Goal: Task Accomplishment & Management: Manage account settings

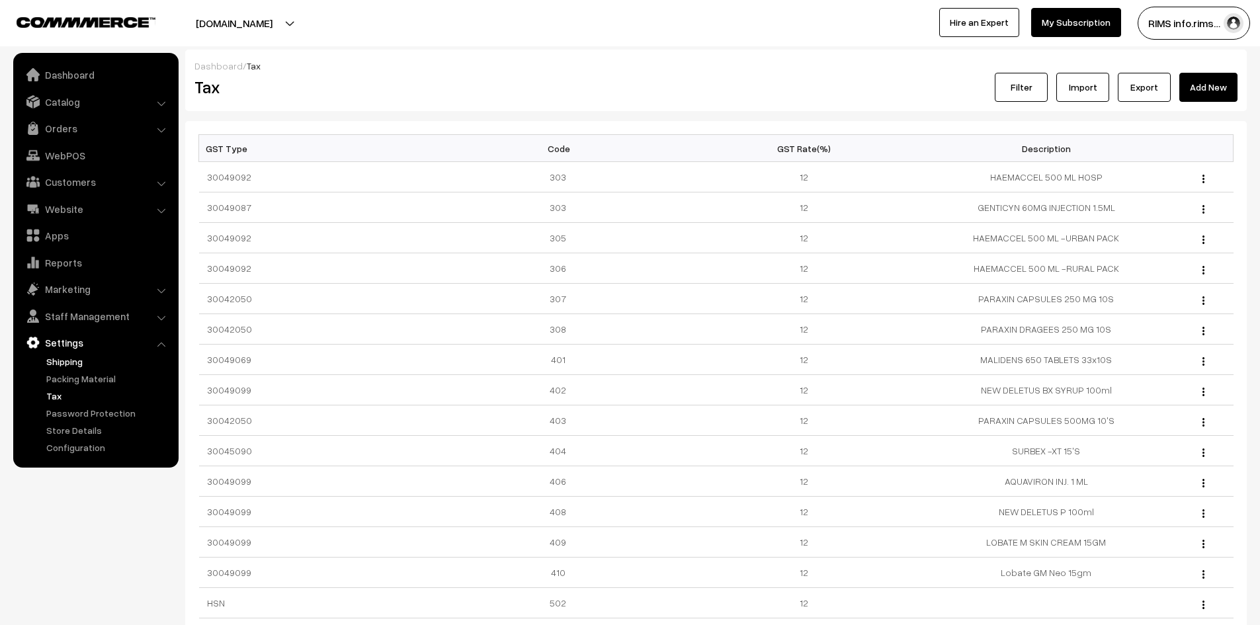
click at [66, 365] on link "Shipping" at bounding box center [108, 362] width 131 height 14
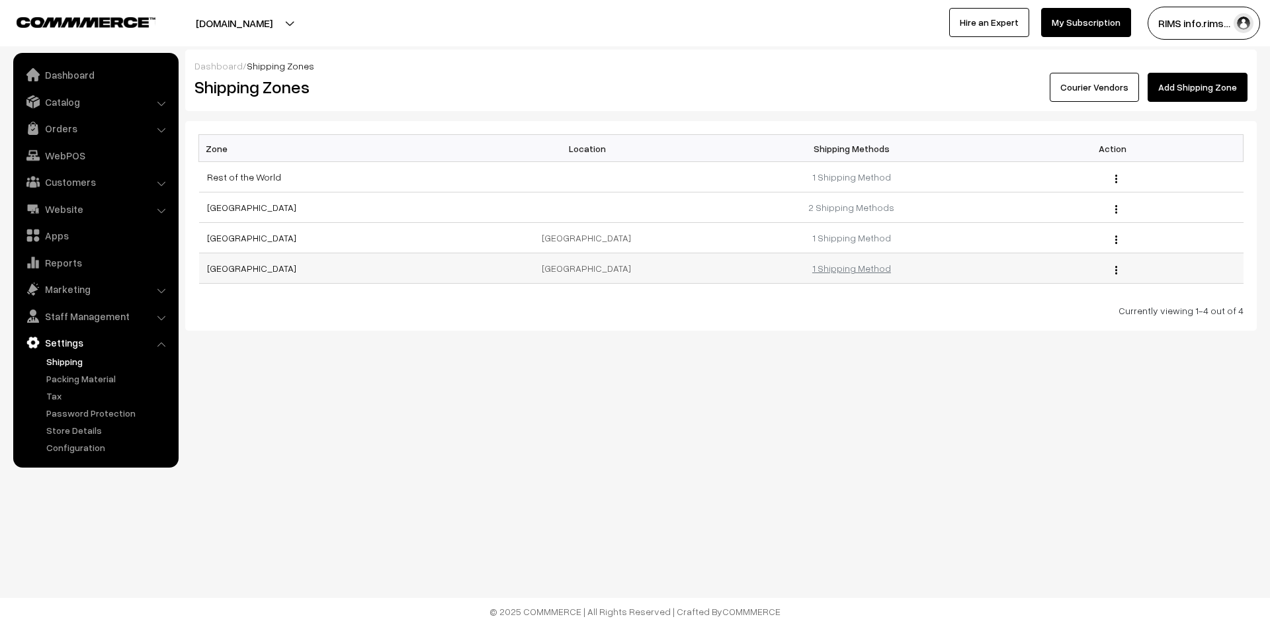
click at [838, 273] on link "1 Shipping Method" at bounding box center [851, 268] width 79 height 11
click at [226, 273] on link "hyderabad" at bounding box center [251, 268] width 89 height 11
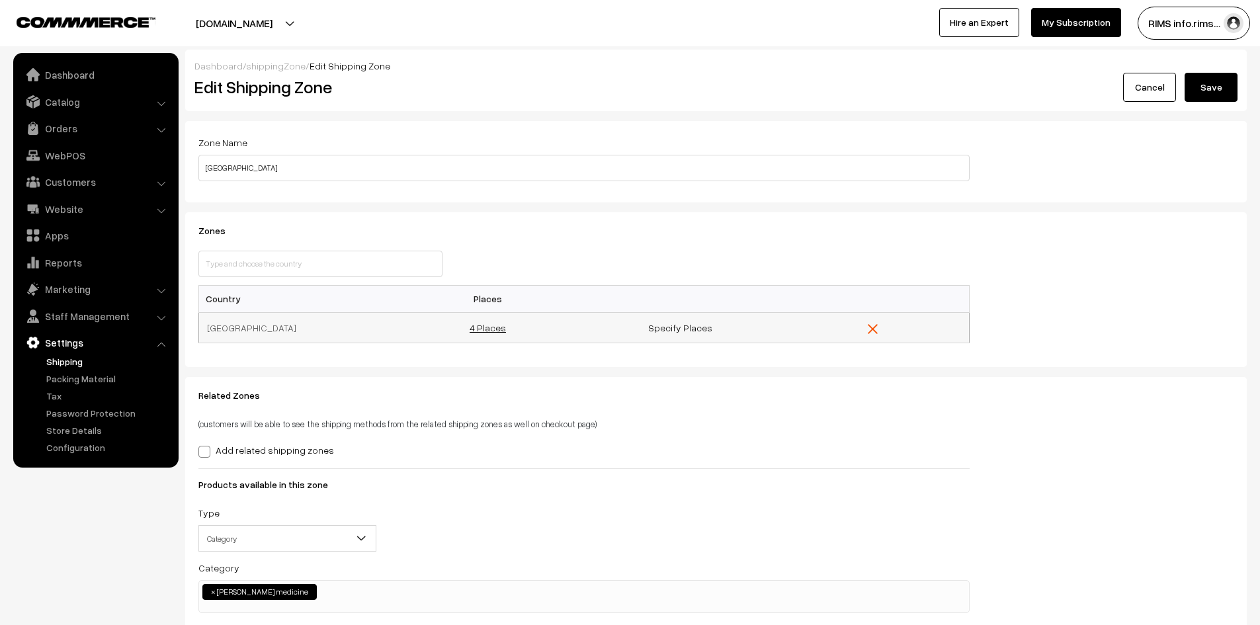
click at [487, 327] on link "4 Places" at bounding box center [488, 327] width 36 height 11
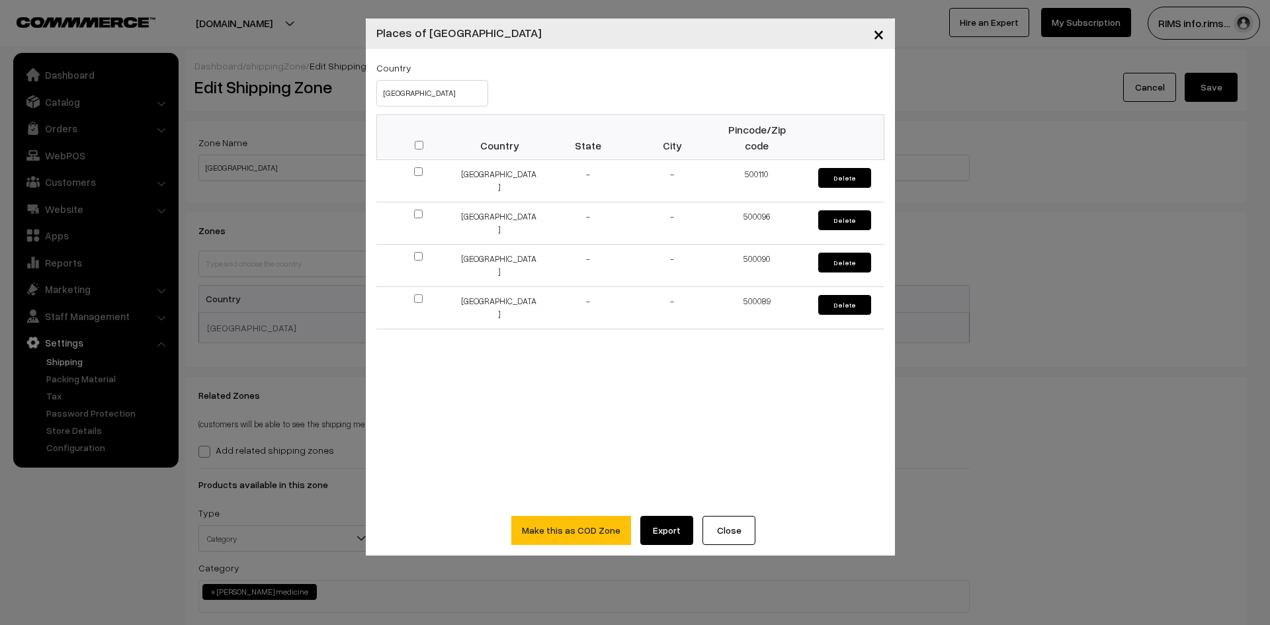
click at [875, 34] on span "×" at bounding box center [878, 33] width 11 height 24
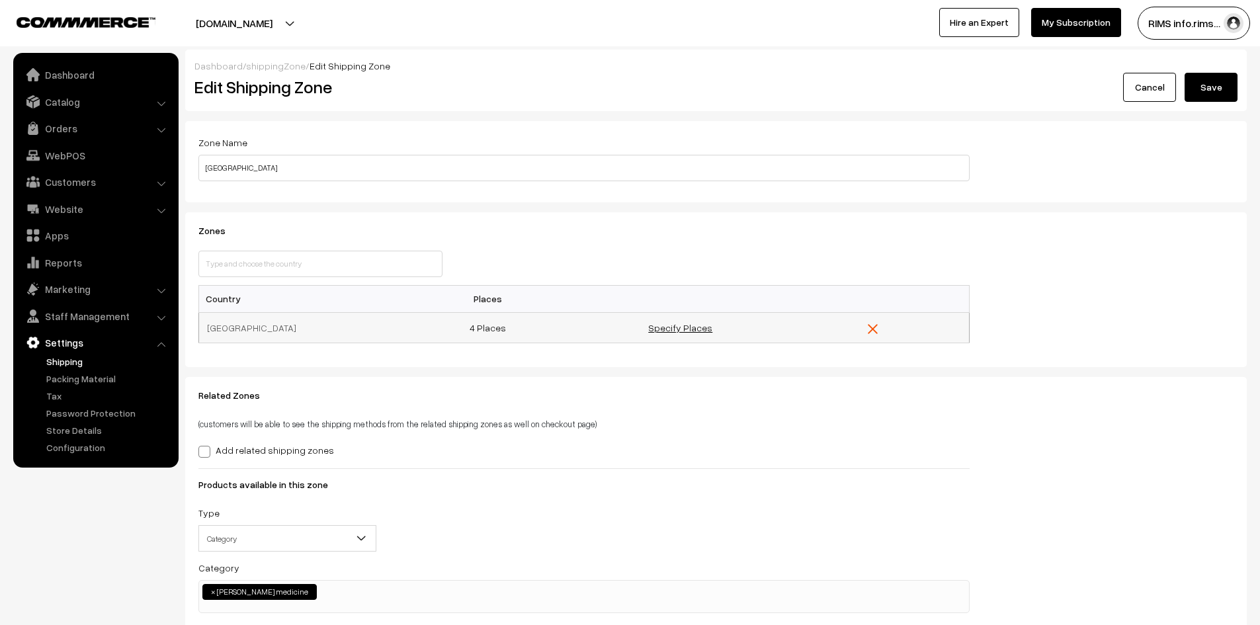
click at [679, 326] on link "Specify Places" at bounding box center [680, 327] width 64 height 11
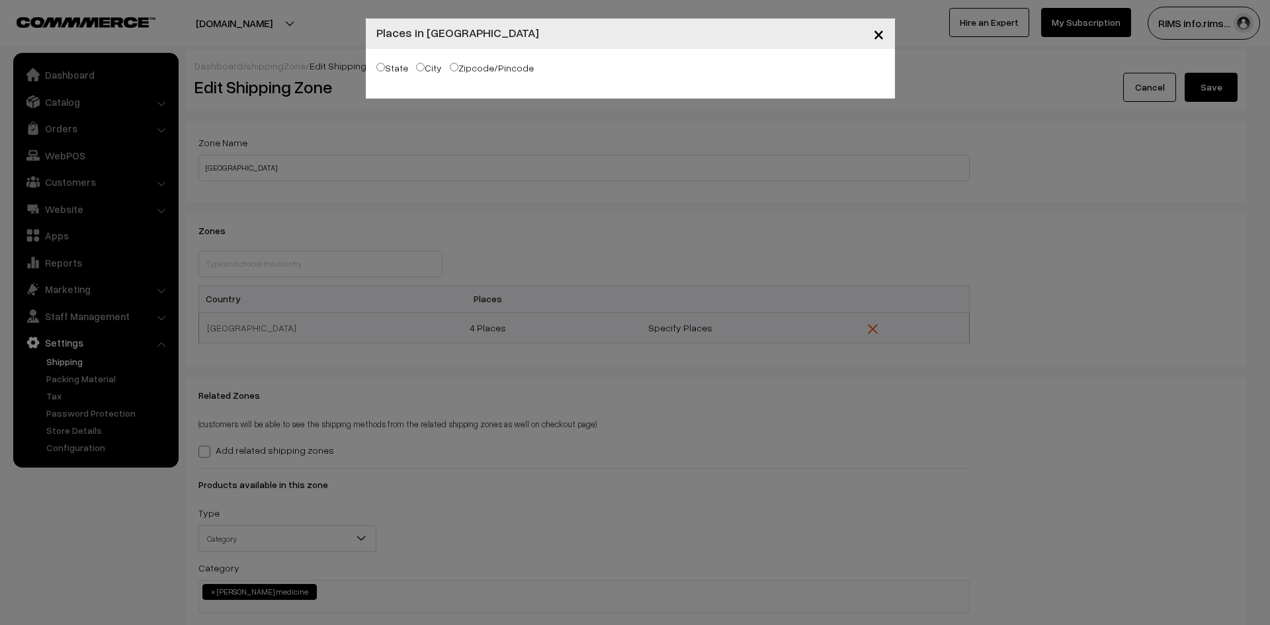
click at [879, 32] on span "×" at bounding box center [878, 33] width 11 height 24
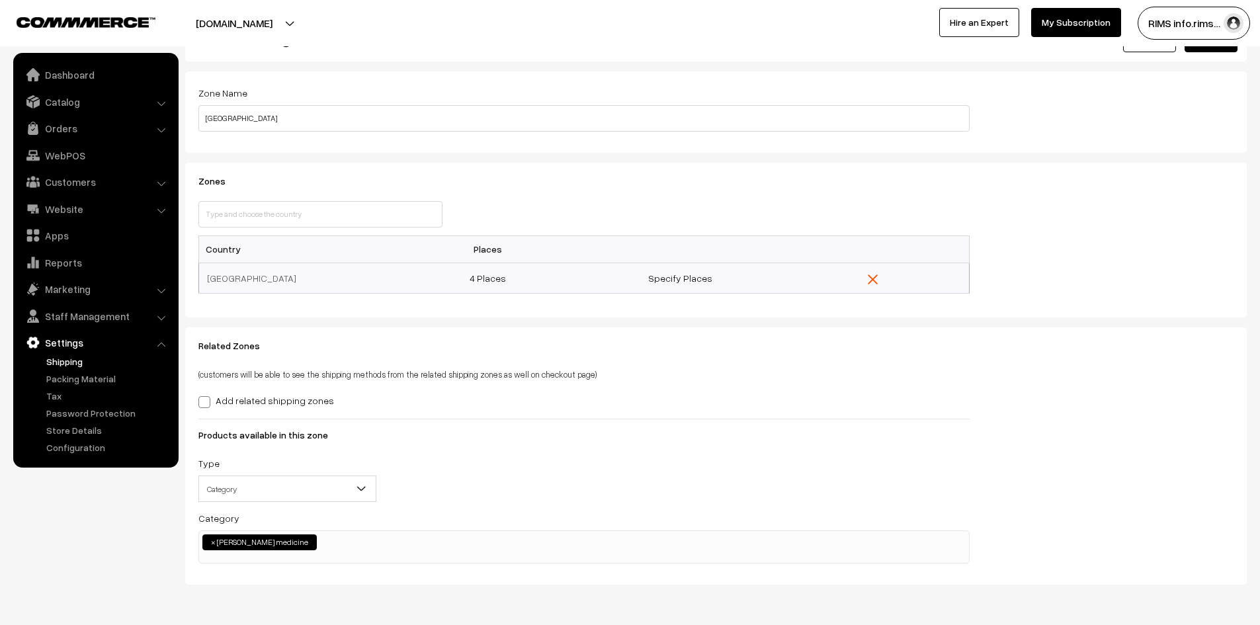
scroll to position [95, 0]
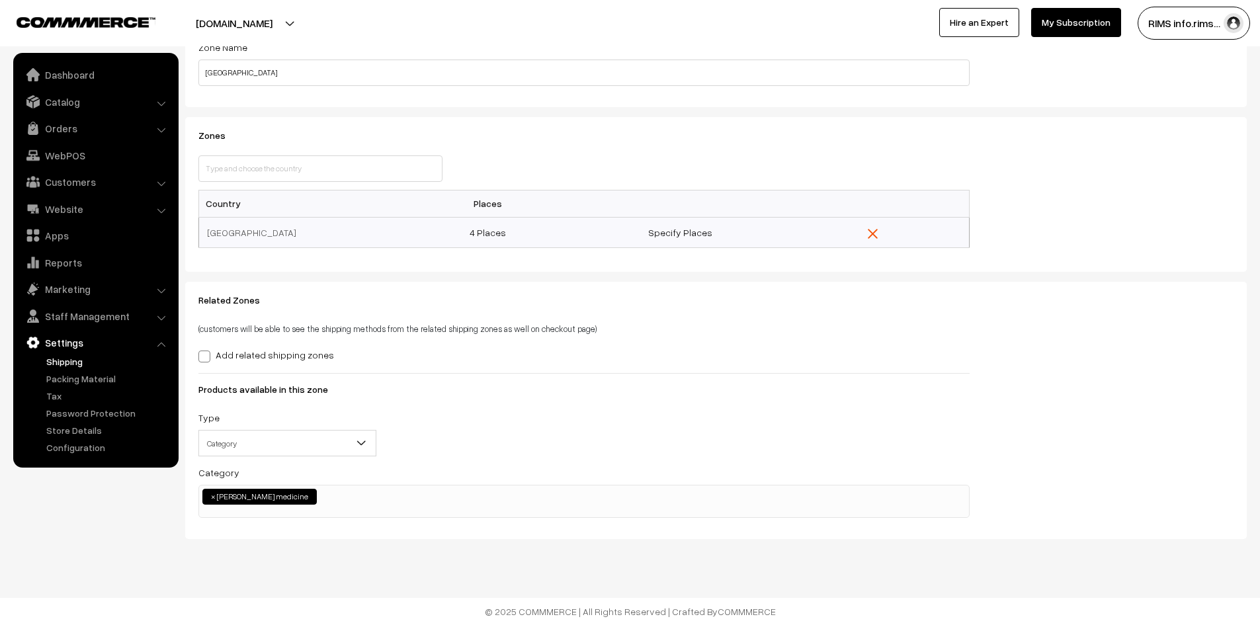
click at [71, 342] on link "Settings" at bounding box center [95, 343] width 157 height 24
click at [62, 361] on link "Shipping" at bounding box center [108, 362] width 131 height 14
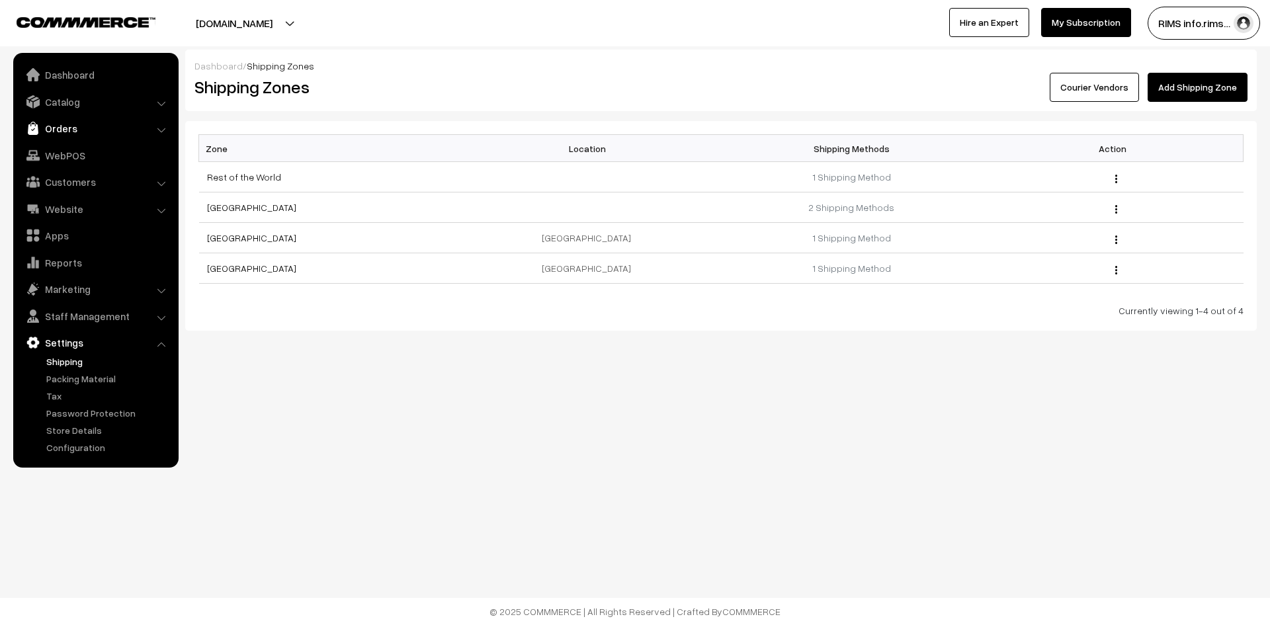
click at [57, 131] on link "Orders" at bounding box center [95, 128] width 157 height 24
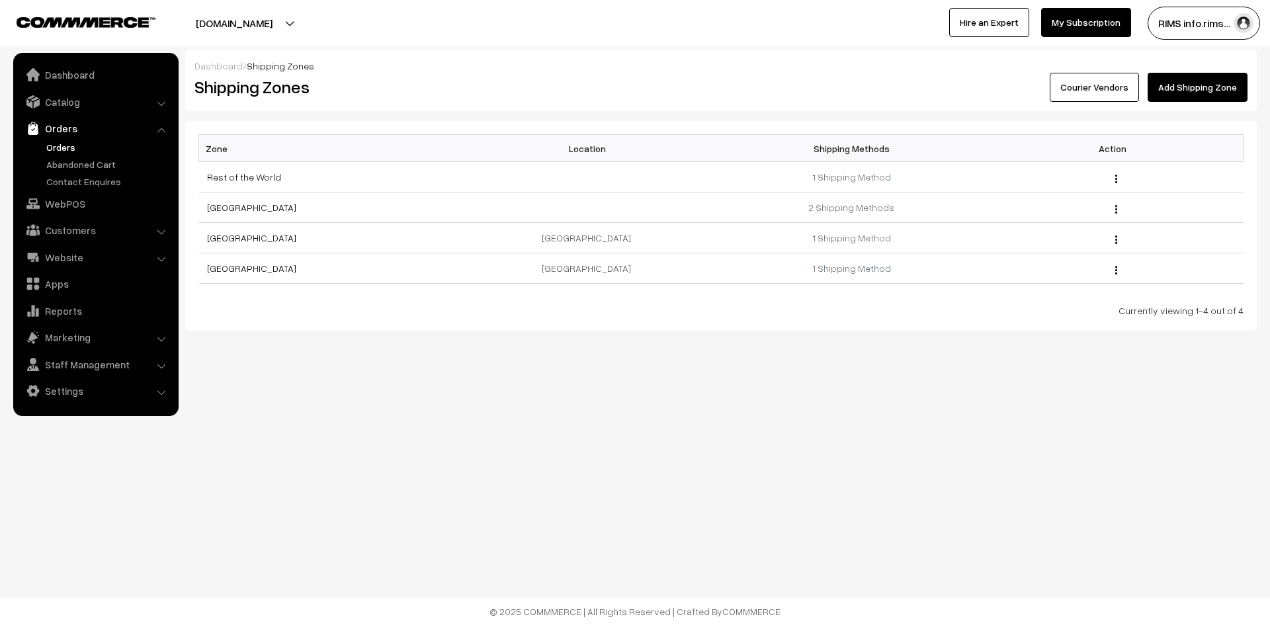
click at [72, 142] on link "Orders" at bounding box center [108, 147] width 131 height 14
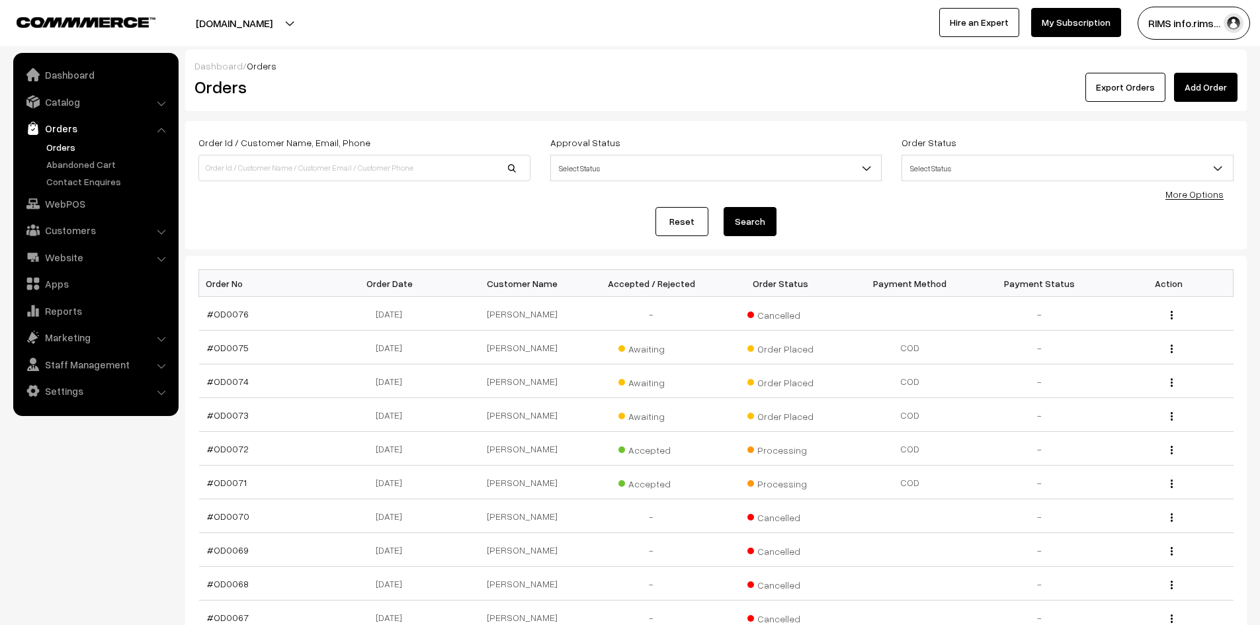
click at [65, 150] on link "Orders" at bounding box center [108, 147] width 131 height 14
click at [62, 149] on link "Orders" at bounding box center [108, 147] width 131 height 14
drag, startPoint x: 367, startPoint y: 316, endPoint x: 429, endPoint y: 321, distance: 61.8
click at [415, 318] on td "13-08-2025" at bounding box center [393, 314] width 130 height 34
click at [433, 321] on td "13-08-2025" at bounding box center [393, 314] width 130 height 34
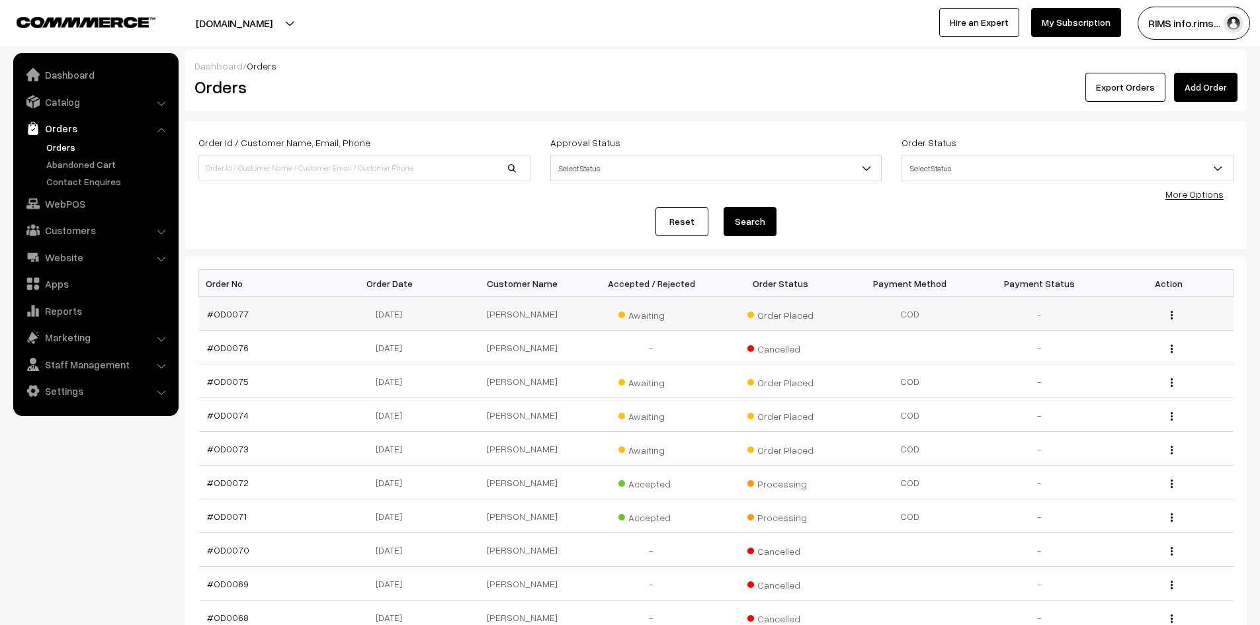
drag, startPoint x: 366, startPoint y: 316, endPoint x: 1096, endPoint y: 319, distance: 730.4
click at [1058, 315] on tr "#OD0077 13-08-2025 Naveenred Kapa Awaiting Order Placed COD View" at bounding box center [716, 314] width 1035 height 34
click at [1172, 314] on img "button" at bounding box center [1172, 315] width 2 height 9
click at [1085, 344] on link "View" at bounding box center [1113, 334] width 112 height 29
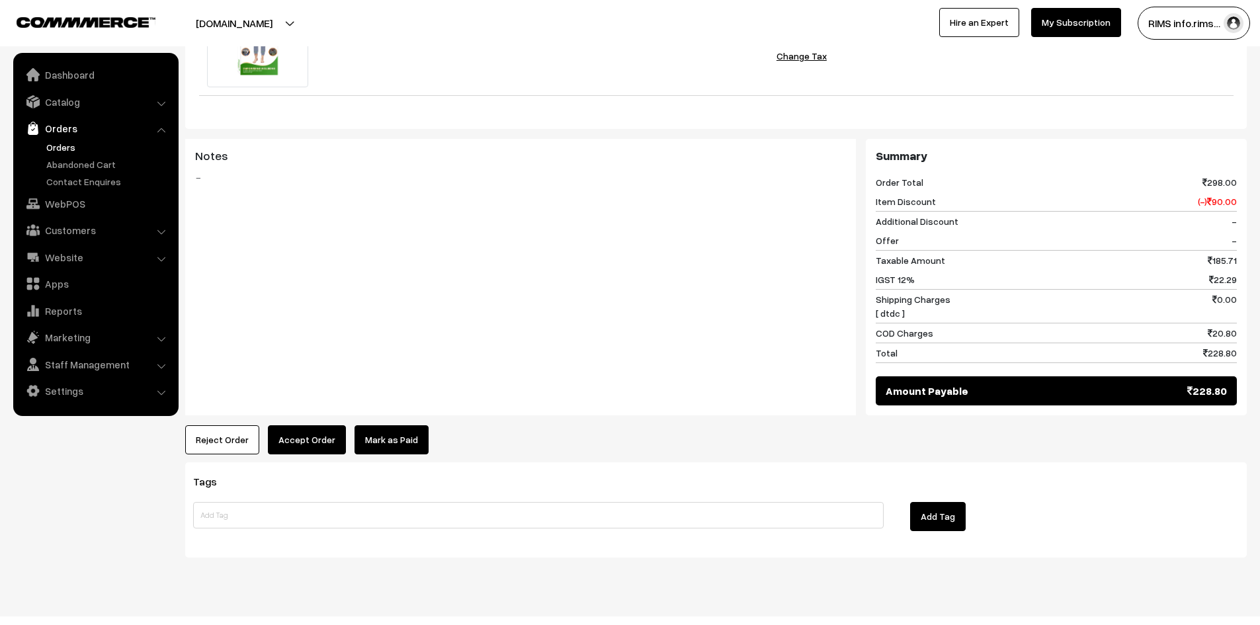
scroll to position [604, 0]
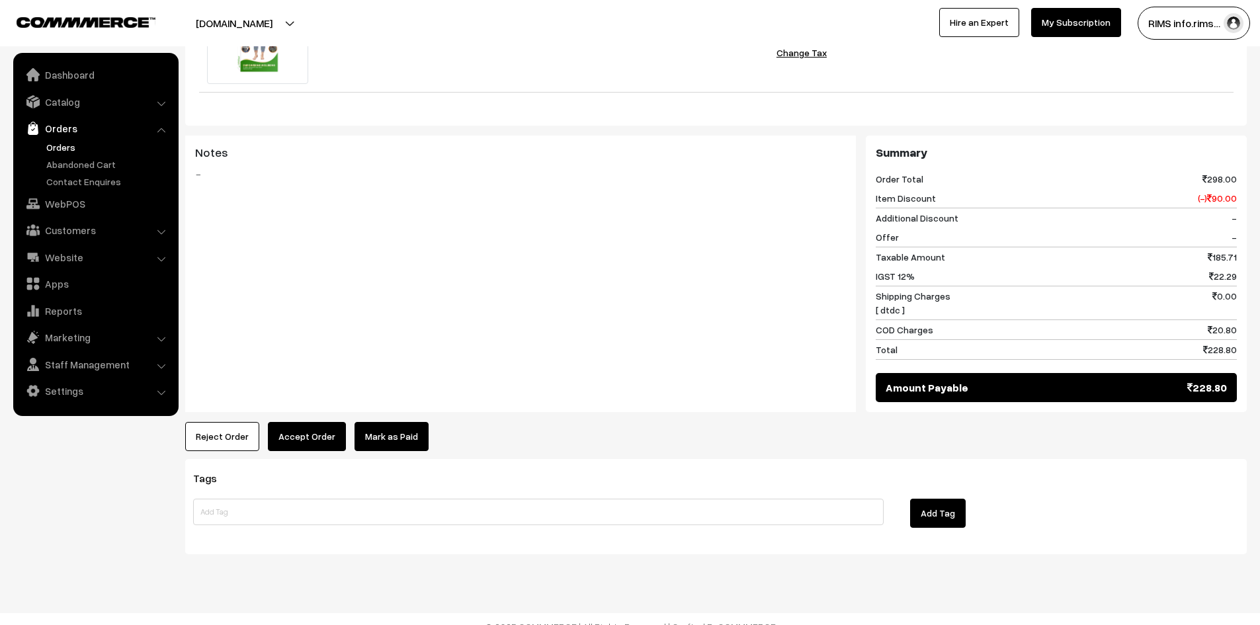
click at [304, 422] on button "Accept Order" at bounding box center [307, 436] width 78 height 29
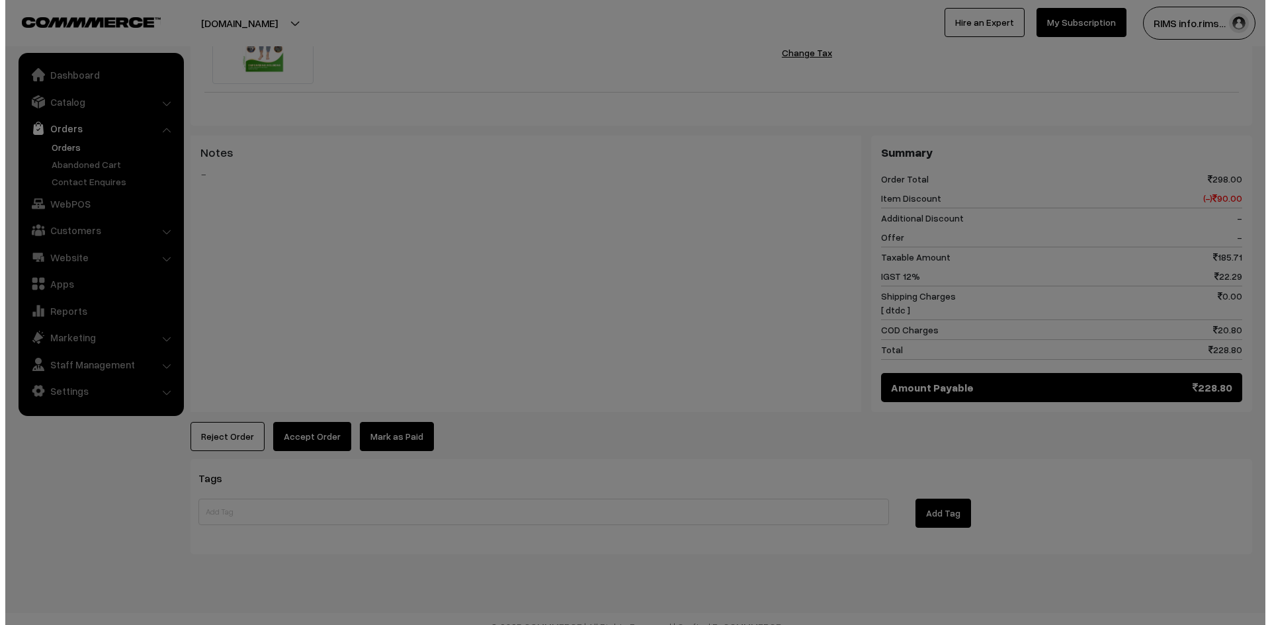
scroll to position [605, 0]
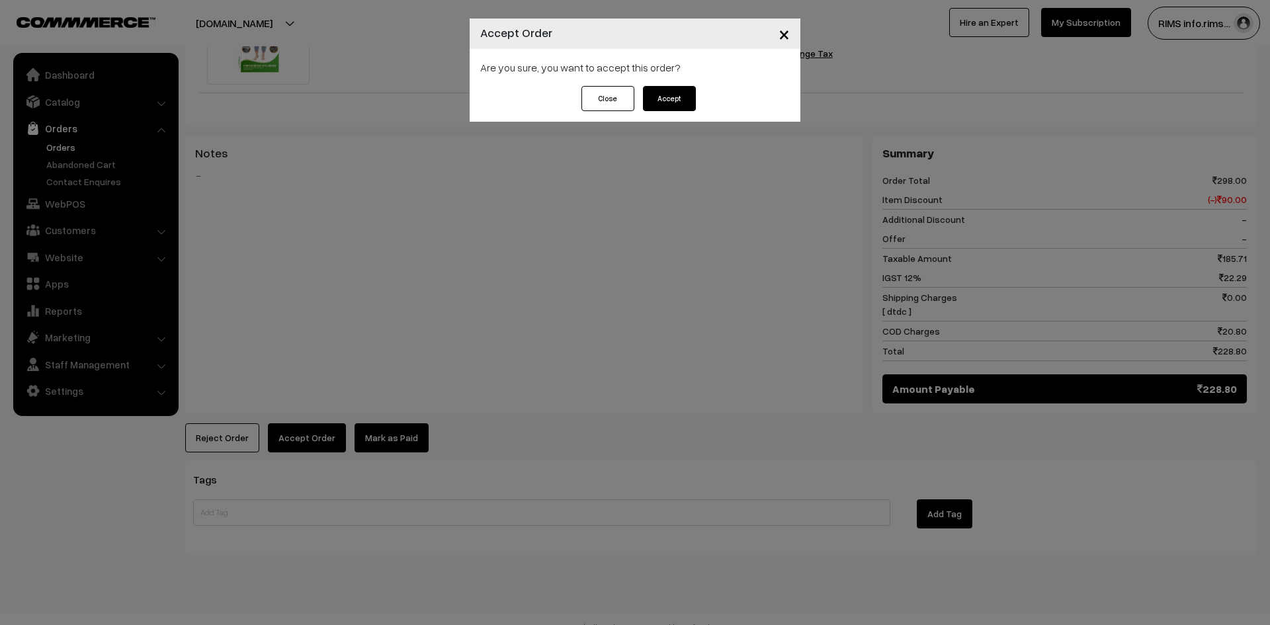
click at [660, 100] on button "Accept" at bounding box center [669, 98] width 53 height 25
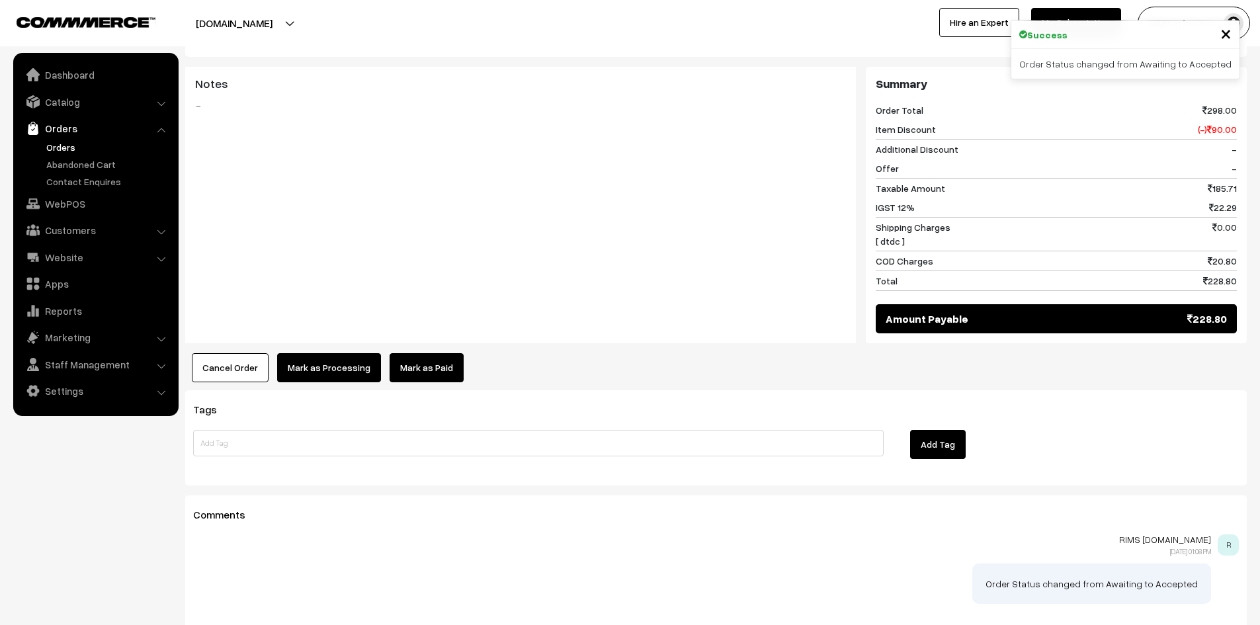
scroll to position [749, 0]
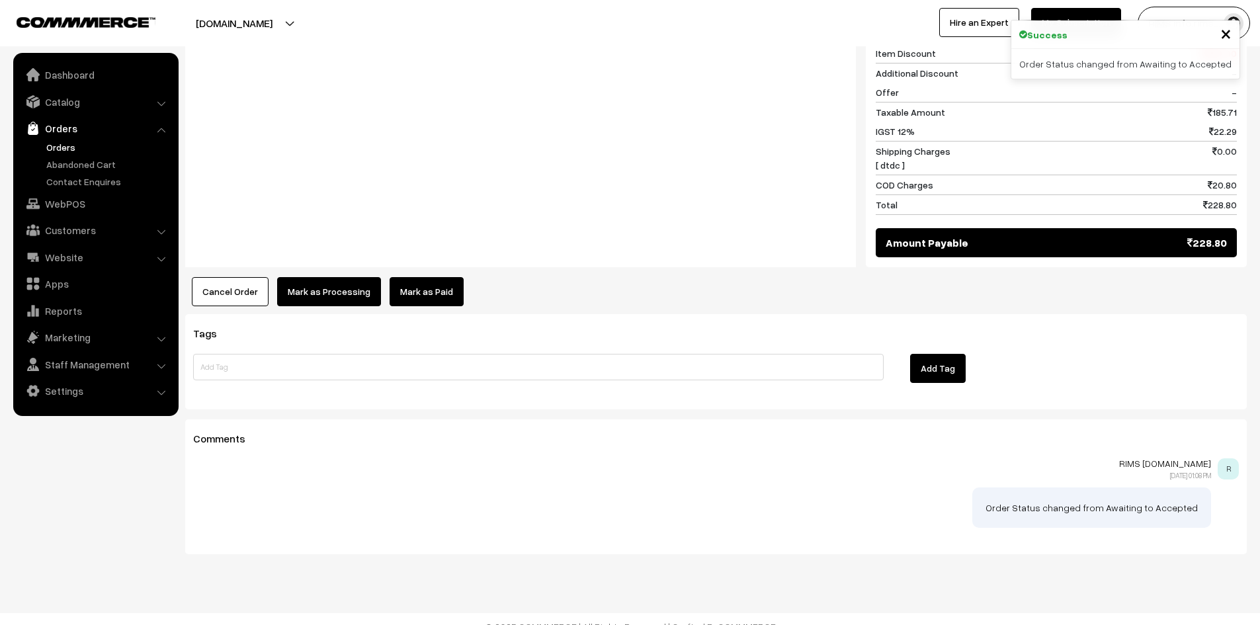
click at [337, 281] on button "Mark as Processing" at bounding box center [329, 291] width 104 height 29
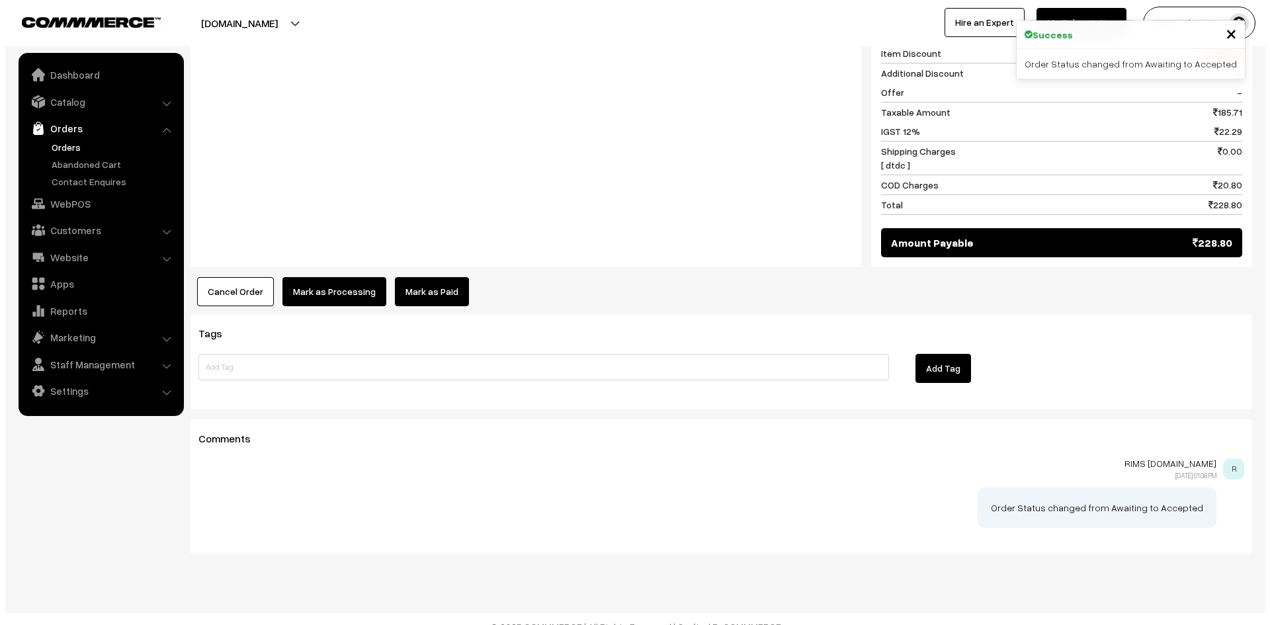
scroll to position [751, 0]
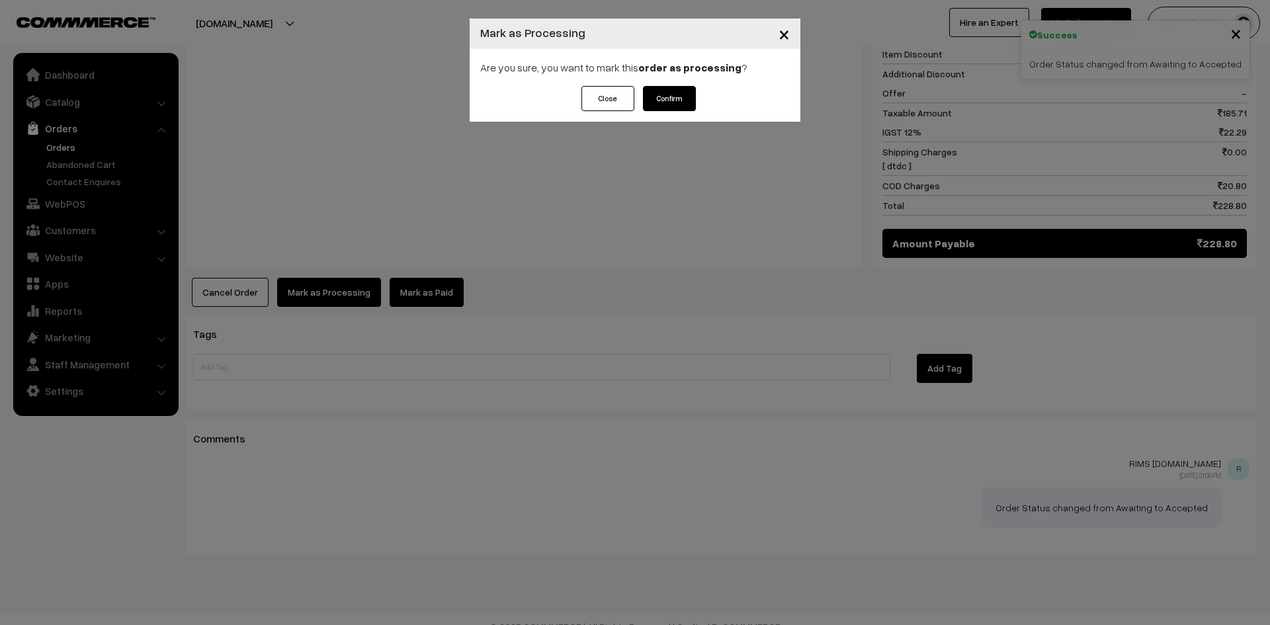
click at [671, 103] on button "Confirm" at bounding box center [669, 98] width 53 height 25
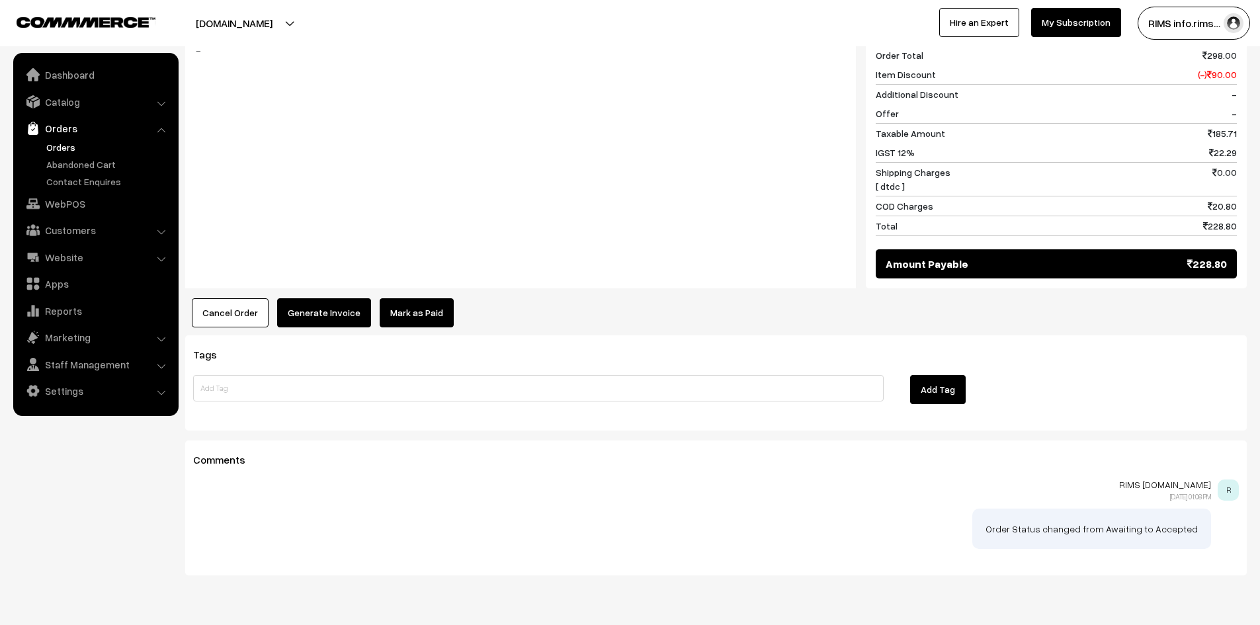
scroll to position [749, 0]
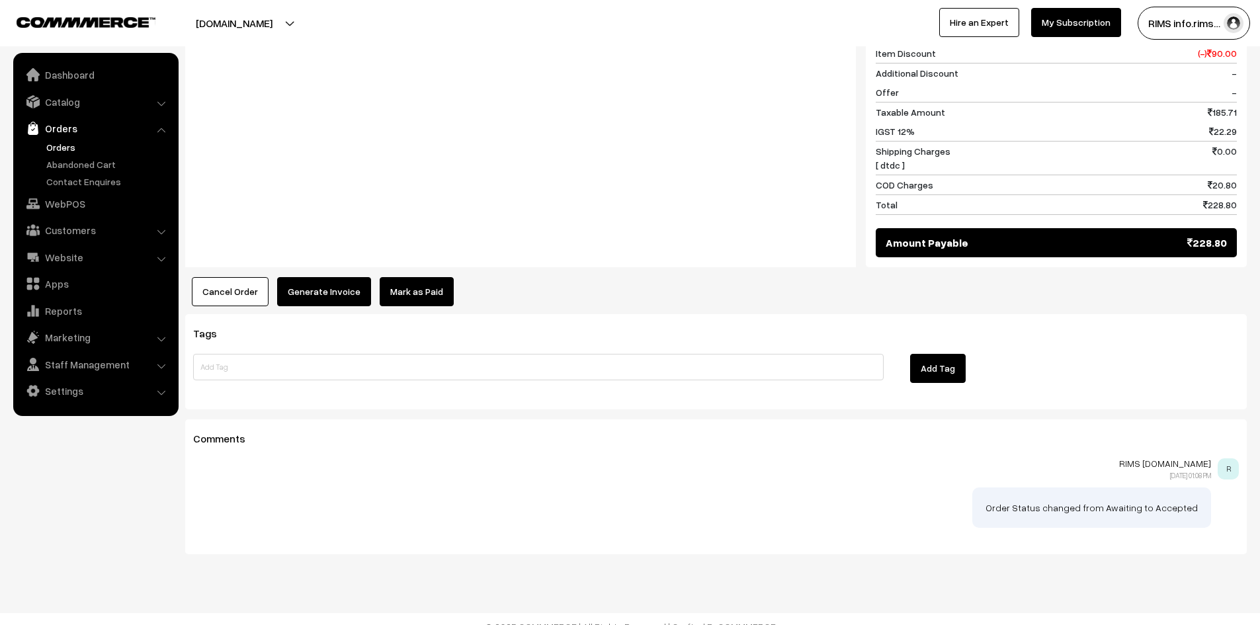
click at [315, 284] on button "Generate Invoice" at bounding box center [324, 291] width 94 height 29
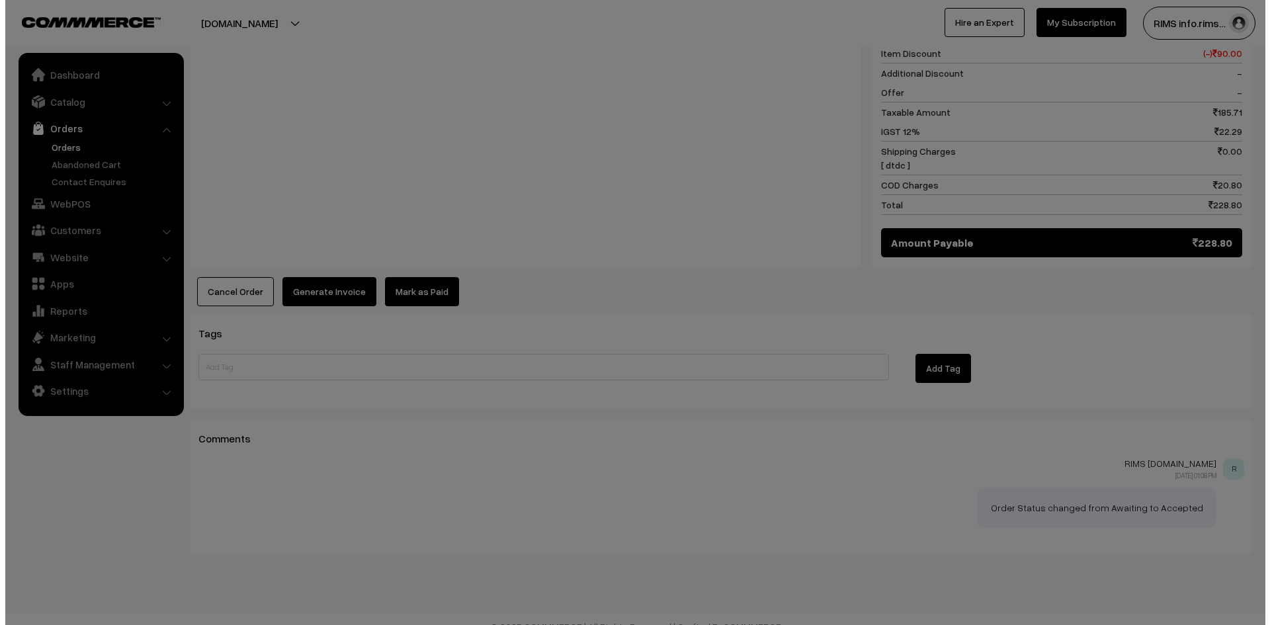
scroll to position [751, 0]
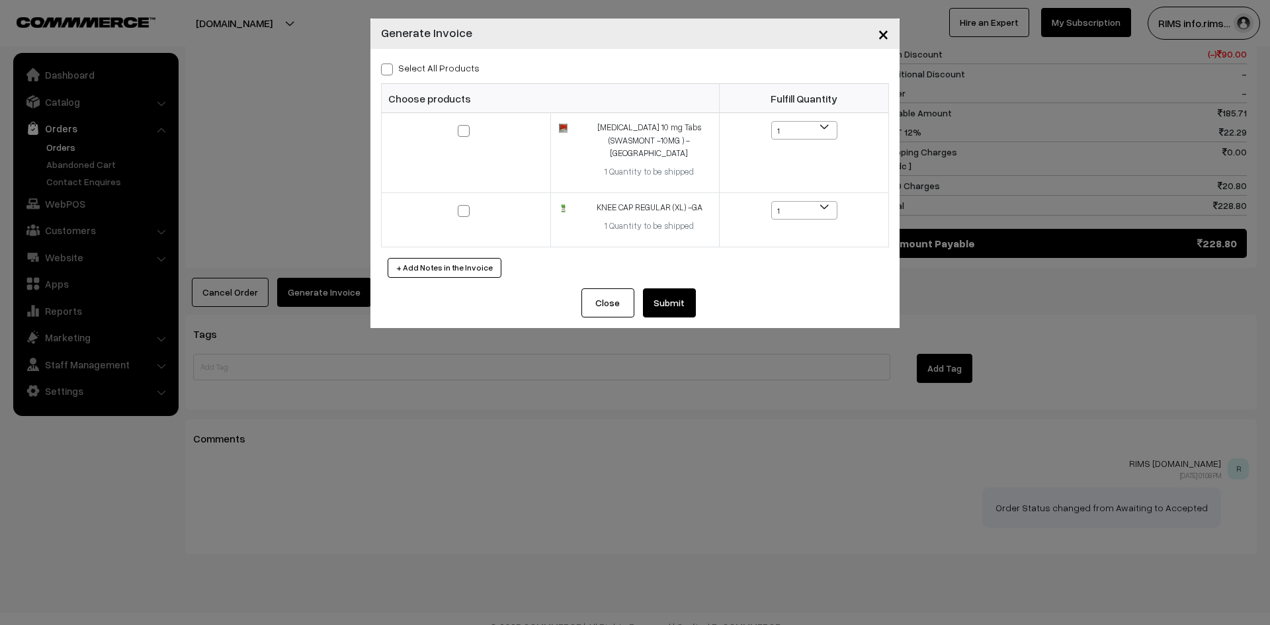
click at [654, 288] on button "Submit" at bounding box center [669, 302] width 53 height 29
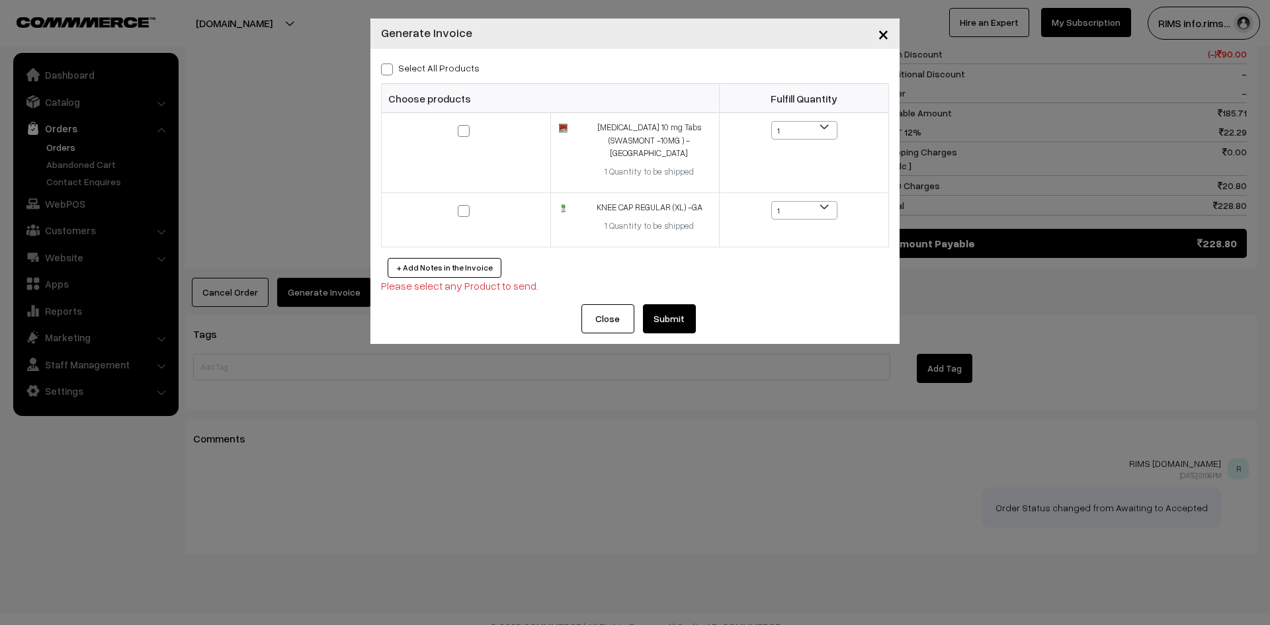
click at [468, 260] on button "+ Add Notes in the Invoice" at bounding box center [445, 268] width 114 height 20
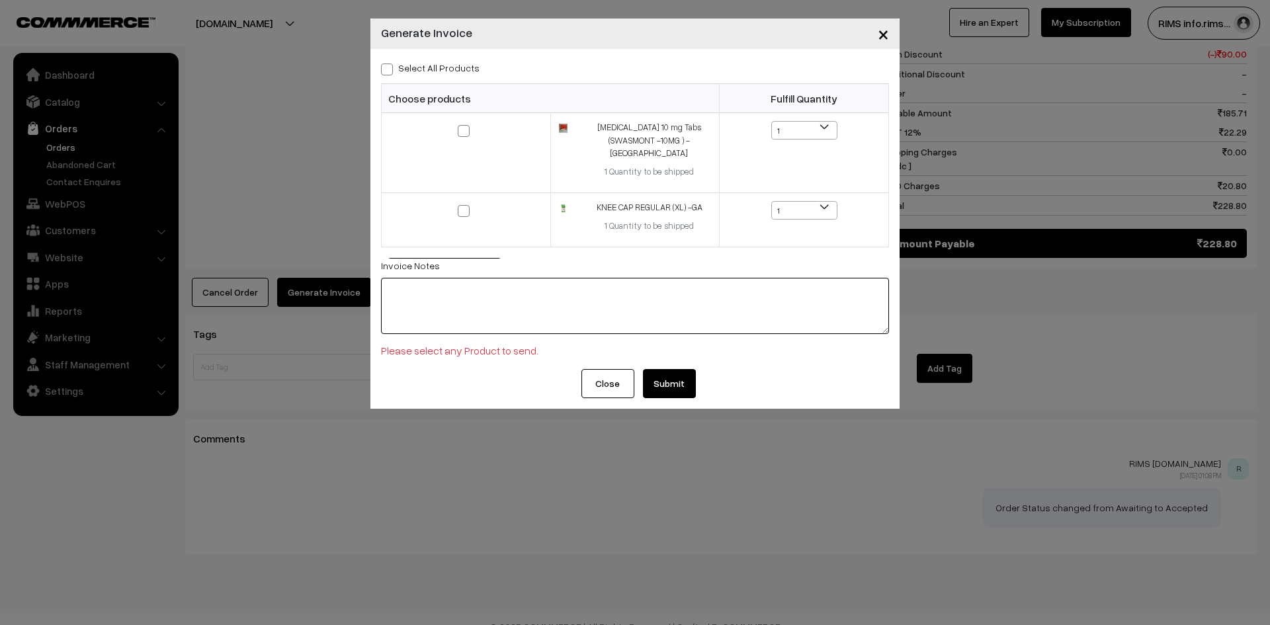
scroll to position [0, 0]
type textarea "HI"
click at [671, 376] on button "Submit" at bounding box center [669, 383] width 53 height 29
click at [674, 369] on button "Submit" at bounding box center [669, 383] width 53 height 29
click at [499, 288] on textarea "HI" at bounding box center [635, 307] width 508 height 56
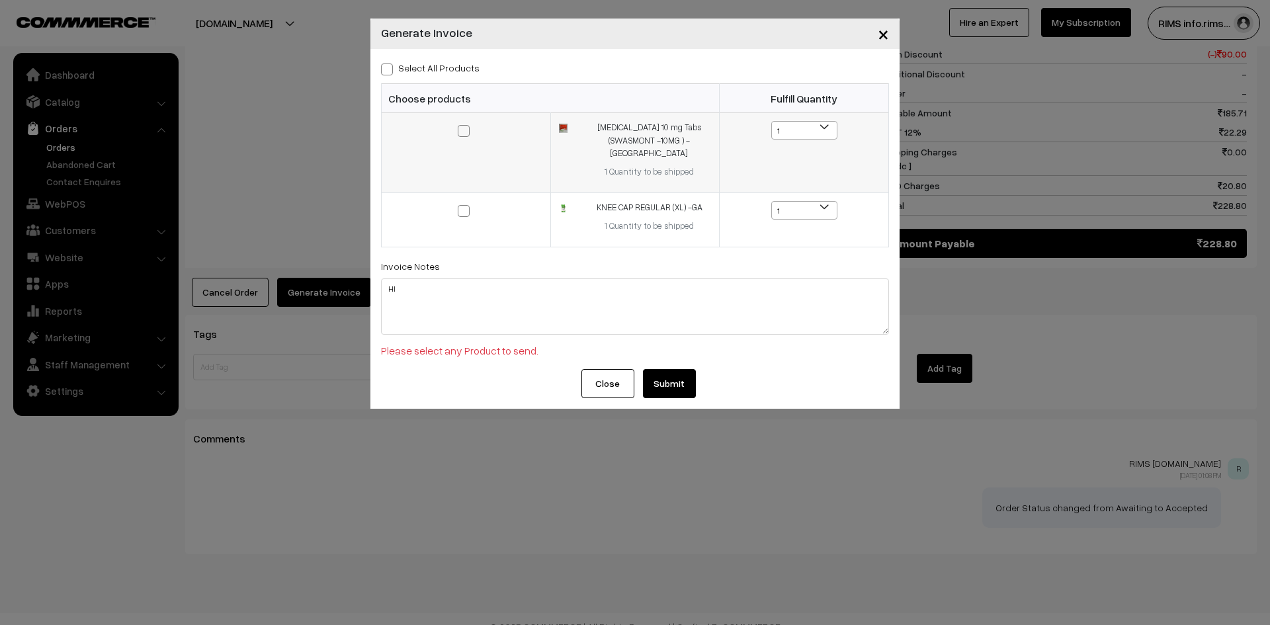
drag, startPoint x: 460, startPoint y: 130, endPoint x: 455, endPoint y: 174, distance: 44.6
click at [460, 130] on span at bounding box center [464, 131] width 12 height 12
click at [460, 126] on input "checkbox" at bounding box center [455, 122] width 9 height 9
checkbox input "true"
click at [462, 205] on span at bounding box center [464, 211] width 12 height 12
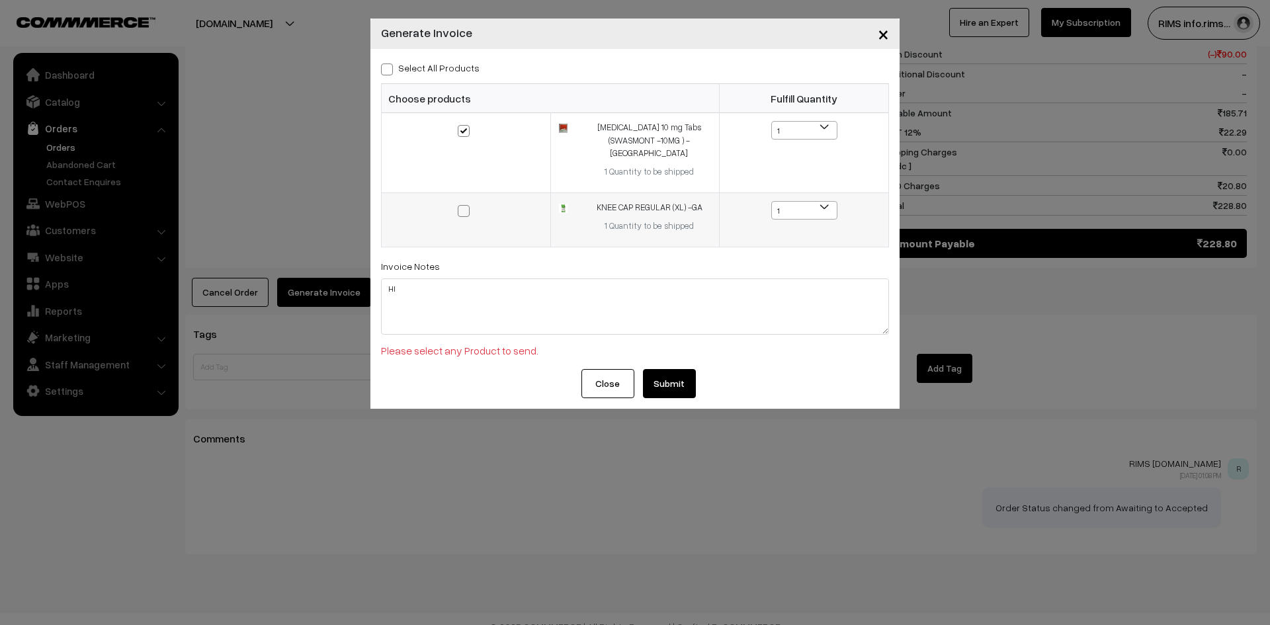
click at [460, 200] on input "checkbox" at bounding box center [455, 202] width 9 height 9
checkbox input "true"
click at [650, 370] on button "Submit" at bounding box center [669, 383] width 53 height 29
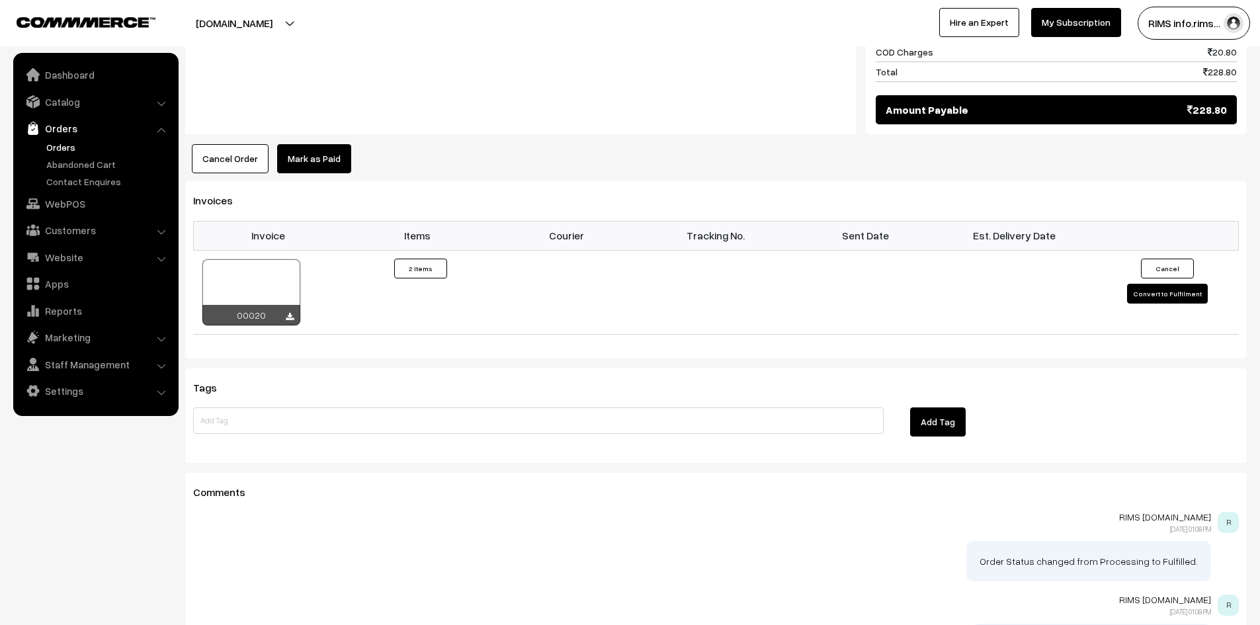
scroll to position [1013, 0]
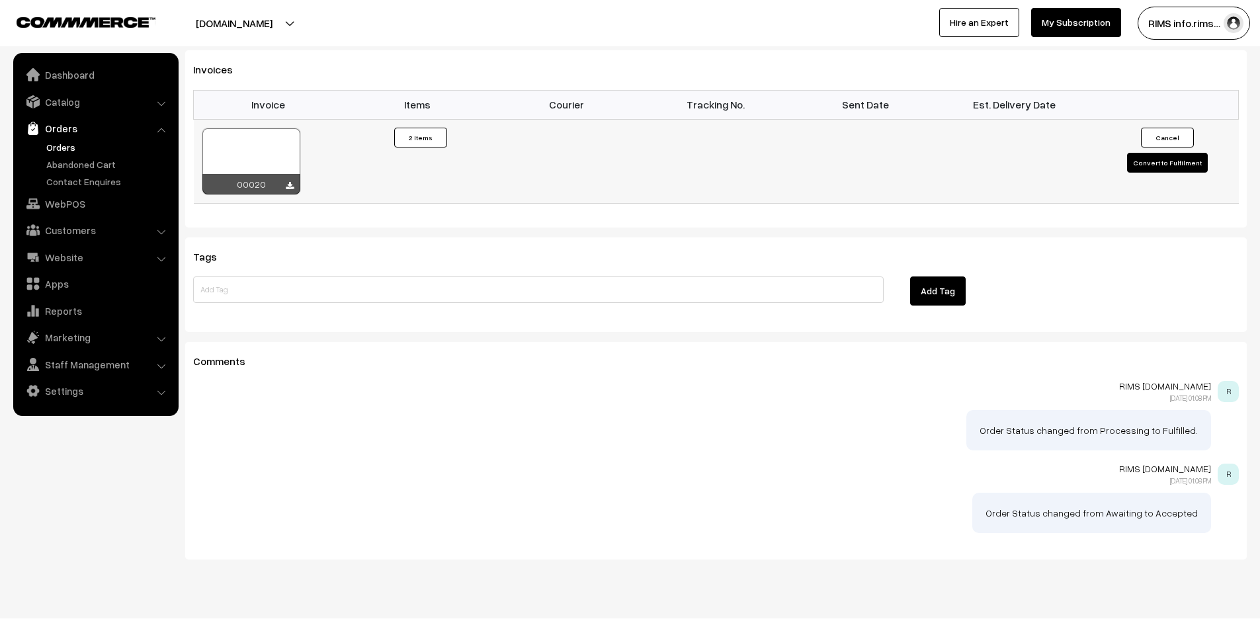
click at [241, 138] on div at bounding box center [251, 161] width 98 height 66
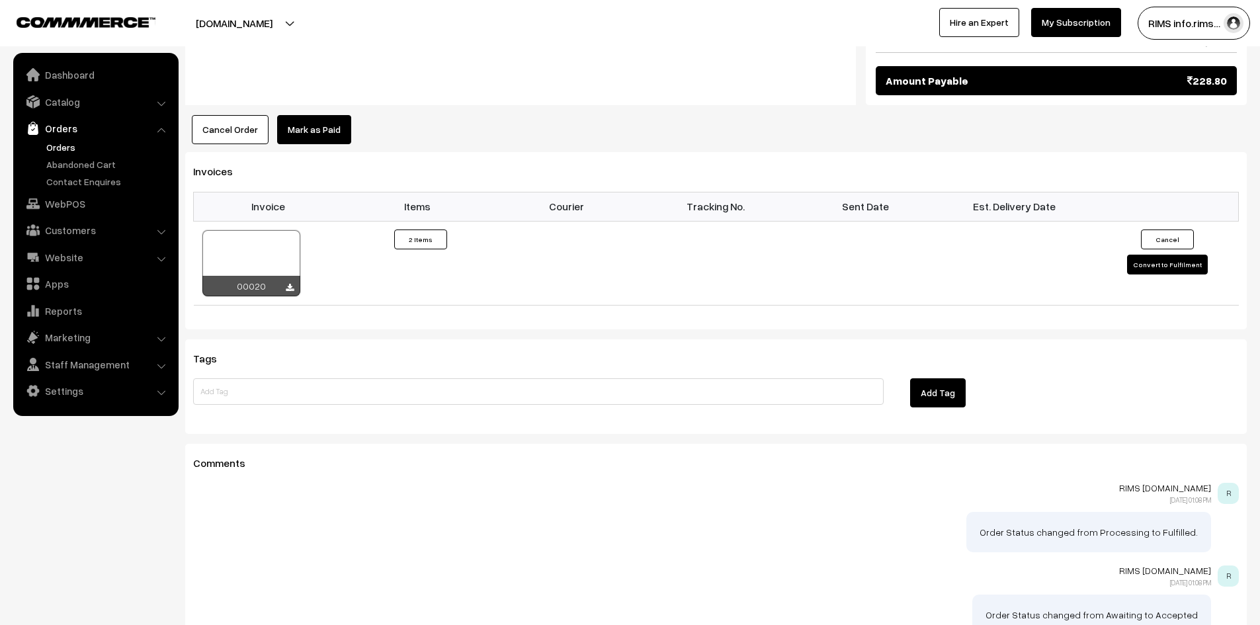
scroll to position [814, 0]
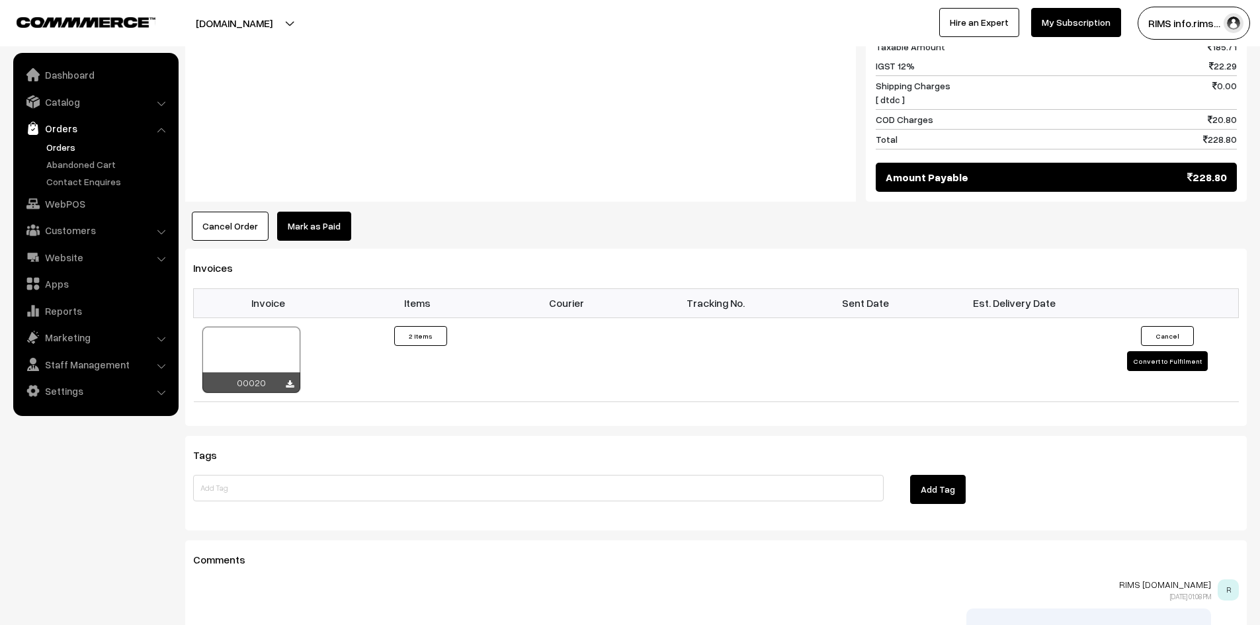
click at [62, 142] on link "Orders" at bounding box center [108, 147] width 131 height 14
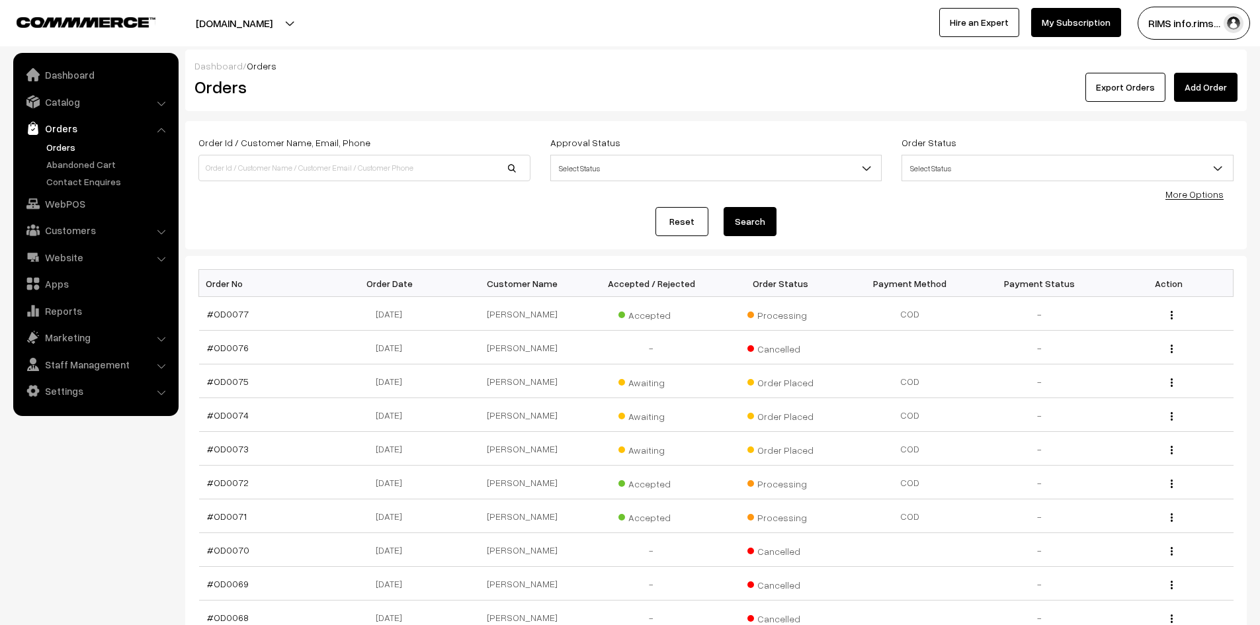
click at [49, 145] on link "Orders" at bounding box center [108, 147] width 131 height 14
